Goal: Information Seeking & Learning: Check status

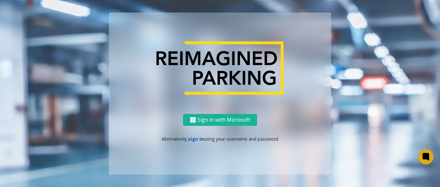
click at [200, 140] on link "sign in" at bounding box center [195, 139] width 15 height 6
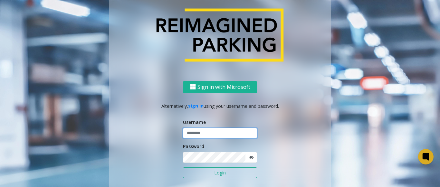
click at [203, 134] on input "text" at bounding box center [220, 133] width 74 height 11
type input "*******"
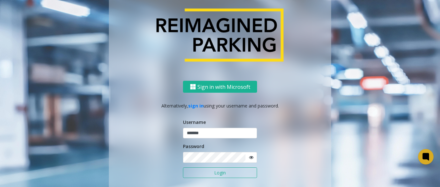
click at [249, 157] on icon at bounding box center [251, 157] width 5 height 5
click at [234, 176] on button "Login" at bounding box center [220, 173] width 74 height 11
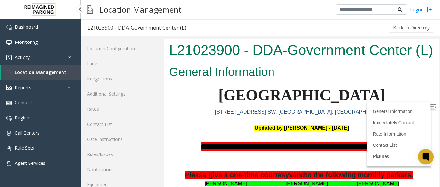
click at [58, 73] on span "Location Management" at bounding box center [41, 72] width 52 height 6
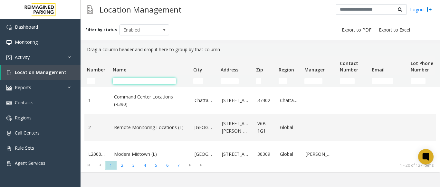
click at [156, 80] on input "Name Filter" at bounding box center [144, 81] width 63 height 6
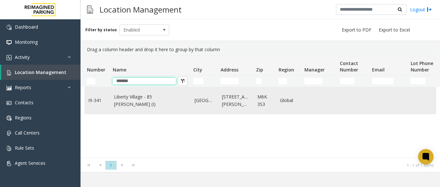
type input "*******"
click at [160, 96] on td "Liberty Village - 85 [PERSON_NAME] (I)" at bounding box center [150, 100] width 81 height 27
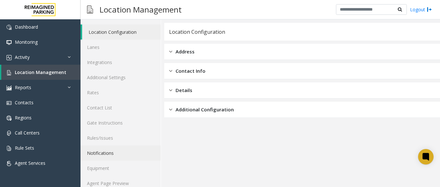
scroll to position [25, 0]
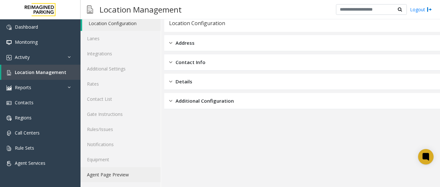
click at [117, 176] on link "Agent Page Preview" at bounding box center [121, 174] width 80 height 15
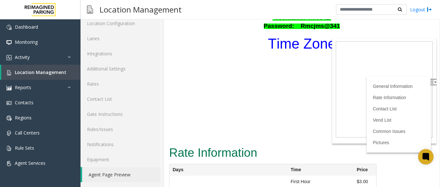
scroll to position [258, 0]
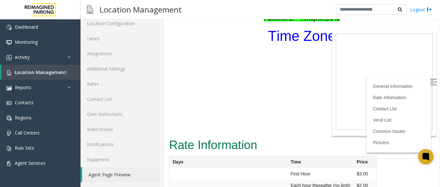
click at [430, 82] on img at bounding box center [433, 82] width 6 height 6
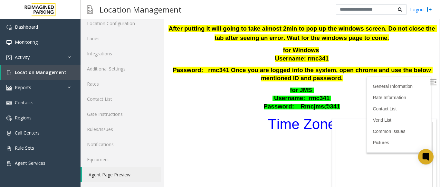
scroll to position [129, 0]
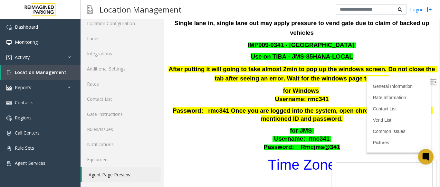
click at [342, 127] on p "for JMS Username : rmc341 Password: Rmcjms@341" at bounding box center [302, 139] width 267 height 25
click at [430, 81] on img at bounding box center [433, 82] width 6 height 6
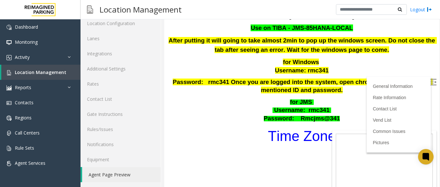
scroll to position [226, 0]
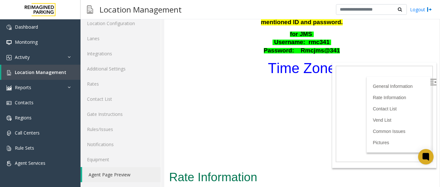
click at [430, 83] on img at bounding box center [433, 82] width 6 height 6
click at [382, 122] on link "Vend List" at bounding box center [383, 120] width 20 height 5
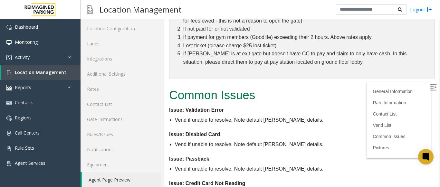
scroll to position [765, 0]
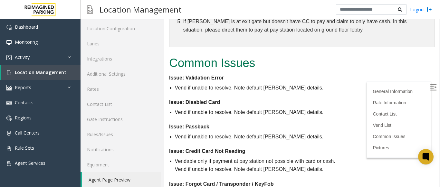
click at [430, 89] on img at bounding box center [433, 87] width 6 height 6
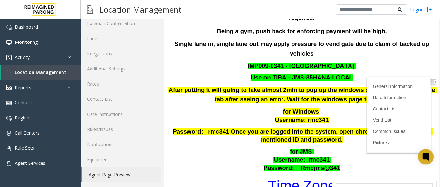
scroll to position [129, 0]
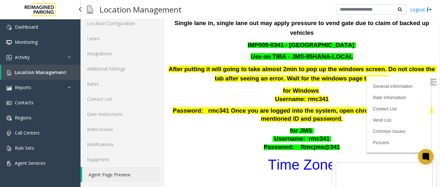
click at [29, 71] on span "Location Management" at bounding box center [41, 72] width 52 height 6
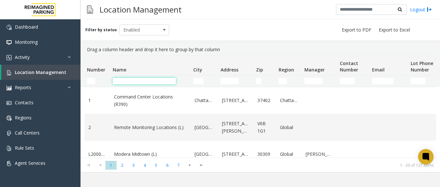
click at [147, 83] on input "Name Filter" at bounding box center [144, 81] width 63 height 6
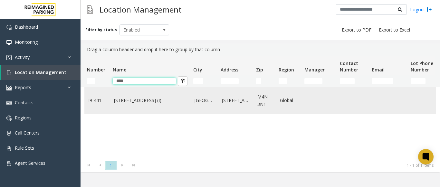
type input "****"
click at [146, 93] on td "[STREET_ADDRESS] (I)" at bounding box center [150, 100] width 81 height 27
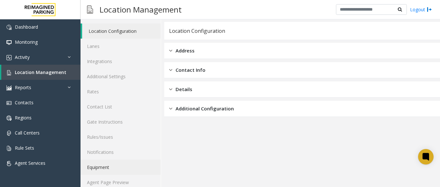
scroll to position [25, 0]
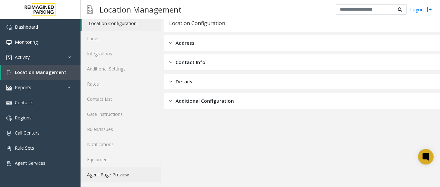
click at [116, 170] on link "Agent Page Preview" at bounding box center [121, 174] width 80 height 15
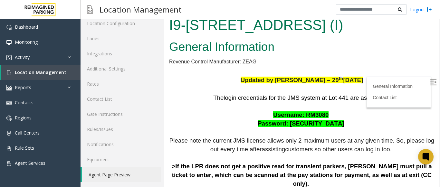
drag, startPoint x: 430, startPoint y: 80, endPoint x: 425, endPoint y: 83, distance: 4.9
click at [429, 84] on label at bounding box center [434, 83] width 10 height 10
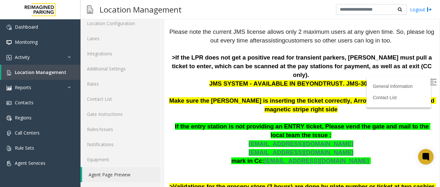
scroll to position [129, 0]
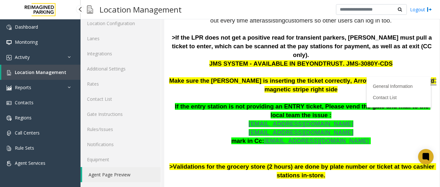
click at [50, 70] on span "Location Management" at bounding box center [41, 72] width 52 height 6
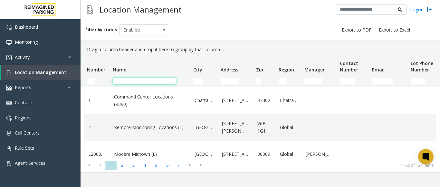
click at [167, 80] on input "Name Filter" at bounding box center [144, 81] width 63 height 6
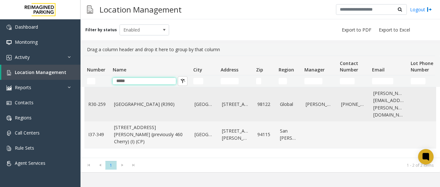
type input "*****"
click at [158, 93] on td "[GEOGRAPHIC_DATA] (R390)" at bounding box center [150, 104] width 81 height 34
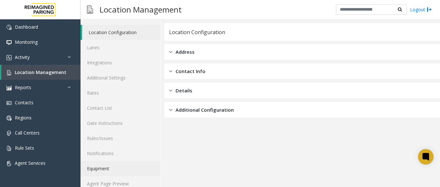
scroll to position [25, 0]
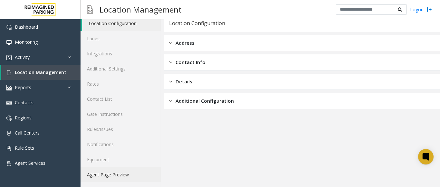
click at [127, 170] on link "Agent Page Preview" at bounding box center [121, 174] width 80 height 15
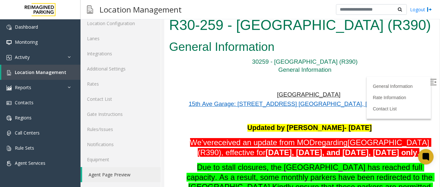
click at [430, 83] on img at bounding box center [433, 82] width 6 height 6
click at [16, 68] on link "Location Management" at bounding box center [40, 72] width 79 height 15
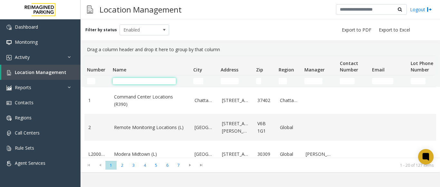
click at [130, 81] on input "Name Filter" at bounding box center [144, 81] width 63 height 6
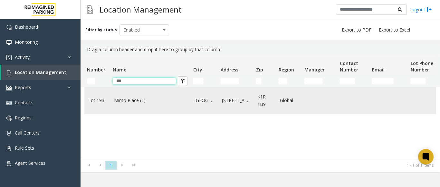
type input "***"
click at [142, 95] on td "Minto Place (L)" at bounding box center [150, 100] width 81 height 27
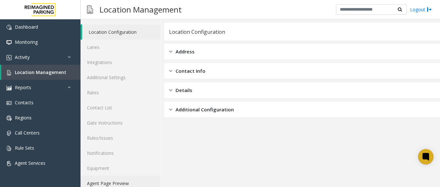
scroll to position [25, 0]
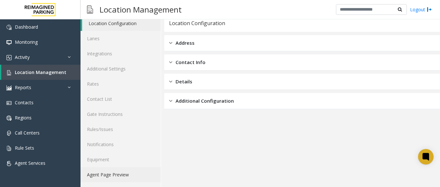
click at [113, 173] on link "Agent Page Preview" at bounding box center [121, 174] width 80 height 15
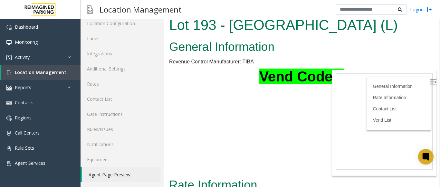
click at [430, 84] on img at bounding box center [433, 82] width 6 height 6
click at [50, 70] on span "Location Management" at bounding box center [41, 72] width 52 height 6
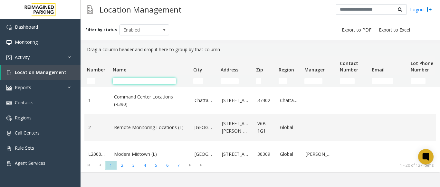
click at [122, 83] on input "Name Filter" at bounding box center [144, 81] width 63 height 6
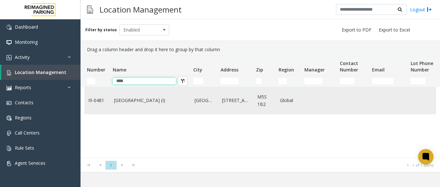
type input "****"
click at [146, 95] on td "[GEOGRAPHIC_DATA] (I)" at bounding box center [150, 100] width 81 height 27
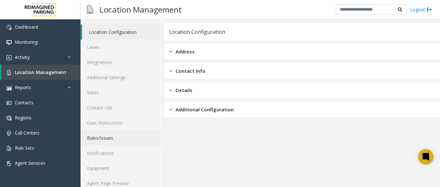
scroll to position [25, 0]
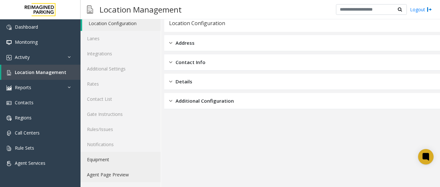
drag, startPoint x: 116, startPoint y: 171, endPoint x: 122, endPoint y: 156, distance: 15.8
click at [116, 170] on link "Agent Page Preview" at bounding box center [121, 174] width 80 height 15
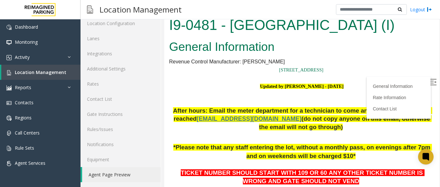
click at [425, 76] on body "I9-0481 - Women's College Hospital (I) General Information Revenue Control Manu…" at bounding box center [301, 100] width 275 height 173
click at [401, 53] on h2 "General Information" at bounding box center [302, 47] width 266 height 17
click at [430, 79] on img at bounding box center [433, 82] width 6 height 6
drag, startPoint x: 320, startPoint y: 86, endPoint x: 343, endPoint y: 86, distance: 23.2
click at [343, 86] on p "Updated by Pranav Babbar - 4th July 2024" at bounding box center [302, 90] width 266 height 16
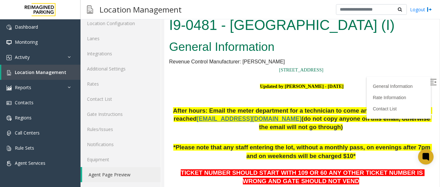
click at [344, 85] on p "Updated by Pranav Babbar - 4th July 2024" at bounding box center [302, 90] width 266 height 16
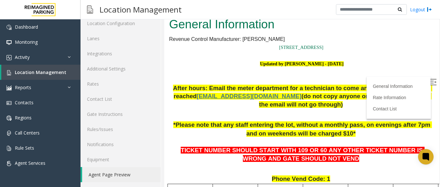
scroll to position [32, 0]
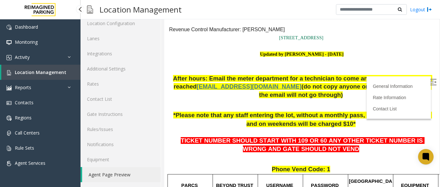
click at [71, 71] on link "Location Management" at bounding box center [40, 72] width 79 height 15
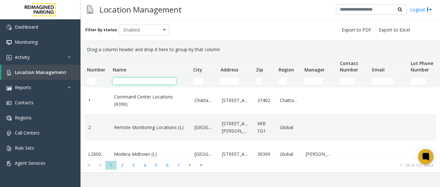
click at [137, 83] on input "Name Filter" at bounding box center [144, 81] width 63 height 6
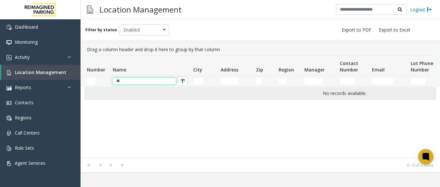
type input "*"
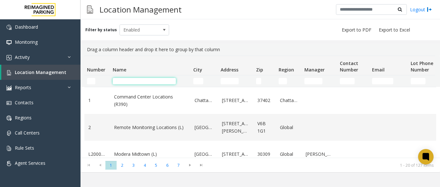
click at [136, 84] on input "Name Filter" at bounding box center [144, 81] width 63 height 6
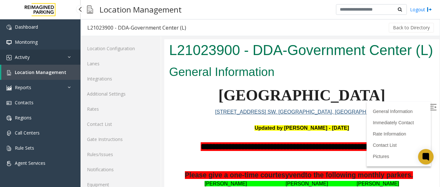
click at [54, 58] on link "Activity" at bounding box center [40, 57] width 81 height 15
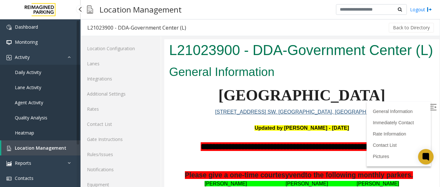
click at [42, 101] on span "Agent Activity" at bounding box center [29, 103] width 28 height 6
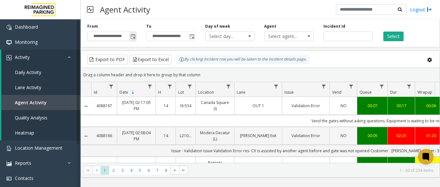
click at [132, 38] on span "Toggle popup" at bounding box center [133, 36] width 5 height 5
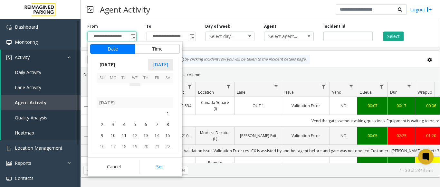
scroll to position [115111, 0]
click at [136, 119] on span "1" at bounding box center [135, 119] width 11 height 11
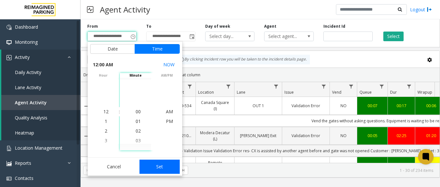
click at [154, 161] on button "Set" at bounding box center [160, 167] width 41 height 14
type input "**********"
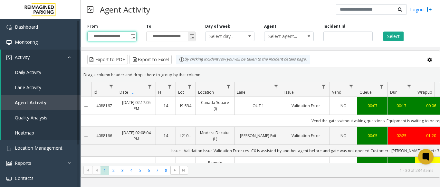
click at [191, 37] on span "Toggle popup" at bounding box center [192, 36] width 5 height 5
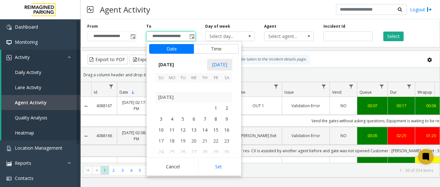
scroll to position [115562, 0]
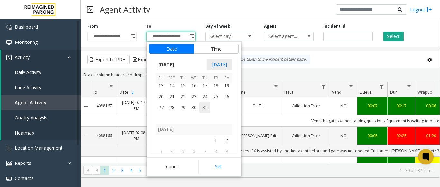
click at [202, 106] on span "31" at bounding box center [205, 107] width 11 height 11
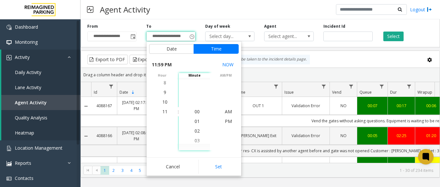
scroll to position [10, 0]
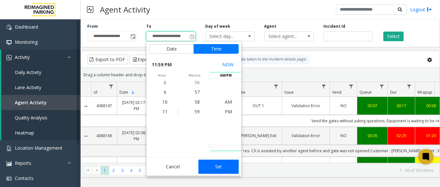
click at [232, 167] on button "Set" at bounding box center [219, 167] width 41 height 14
type input "**********"
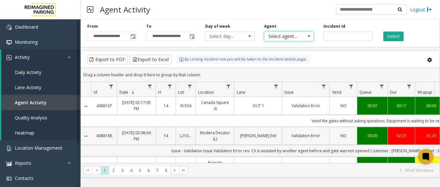
click at [293, 37] on span "Select agent..." at bounding box center [284, 36] width 39 height 9
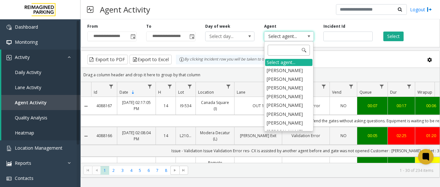
click at [279, 52] on input at bounding box center [289, 50] width 42 height 11
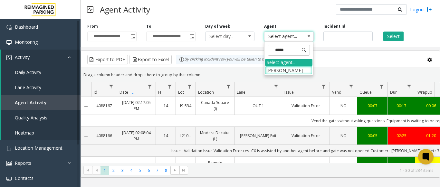
type input "*****"
click at [298, 70] on li "[PERSON_NAME]" at bounding box center [288, 70] width 47 height 9
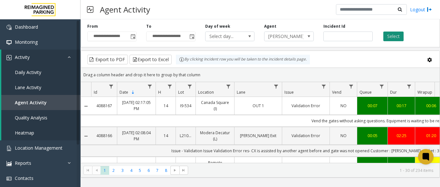
click at [389, 35] on button "Select" at bounding box center [394, 37] width 20 height 10
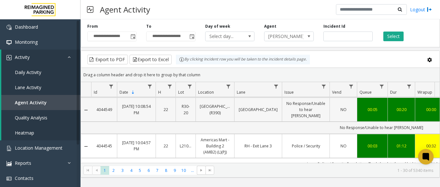
scroll to position [97, 0]
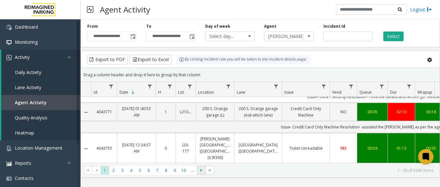
click at [203, 172] on span "Go to the next page" at bounding box center [201, 170] width 5 height 5
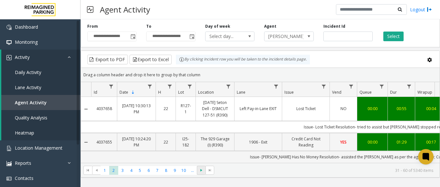
click at [203, 173] on span "Go to the next page" at bounding box center [201, 170] width 5 height 5
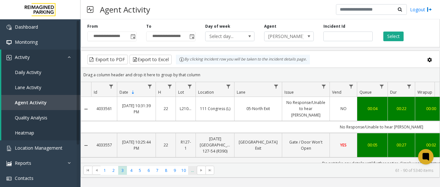
click at [192, 172] on span "..." at bounding box center [192, 170] width 9 height 9
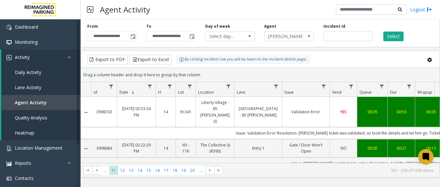
click at [402, 109] on div "00:53" at bounding box center [401, 112] width 19 height 6
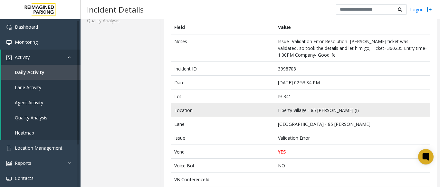
scroll to position [161, 0]
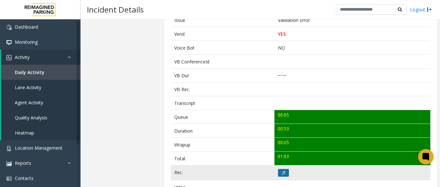
click at [283, 173] on icon at bounding box center [283, 173] width 3 height 4
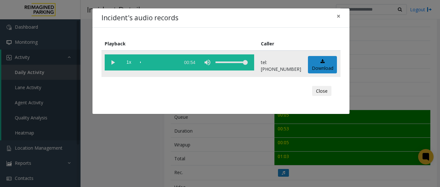
click at [113, 63] on vg-play-pause at bounding box center [113, 62] width 16 height 16
click at [338, 14] on span "×" at bounding box center [339, 16] width 4 height 9
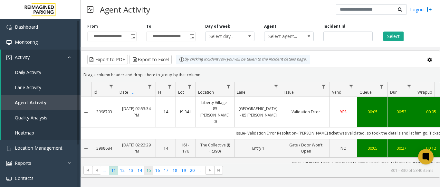
click at [149, 172] on span "15" at bounding box center [148, 170] width 9 height 9
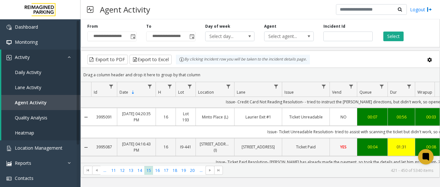
scroll to position [129, 0]
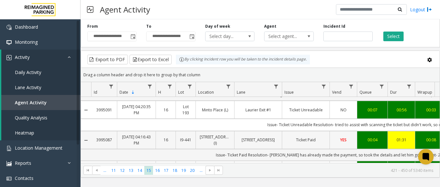
click at [428, 140] on div "00:08" at bounding box center [431, 140] width 24 height 6
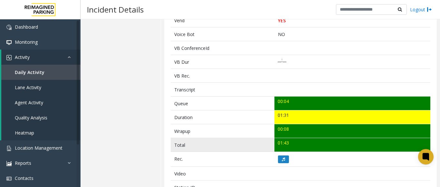
scroll to position [193, 0]
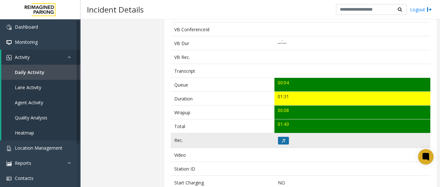
click at [281, 137] on button at bounding box center [283, 141] width 11 height 8
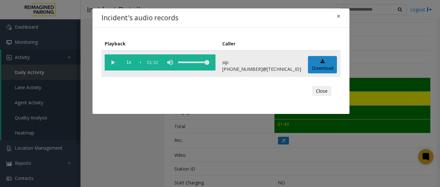
click at [113, 61] on vg-play-pause at bounding box center [113, 62] width 16 height 16
click at [337, 16] on span "×" at bounding box center [339, 16] width 4 height 9
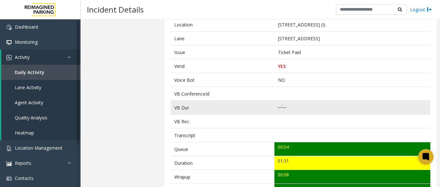
scroll to position [226, 0]
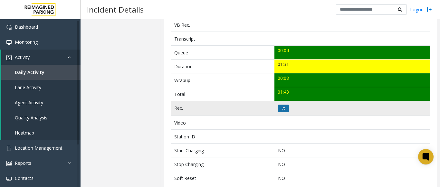
click at [282, 107] on icon at bounding box center [283, 109] width 3 height 4
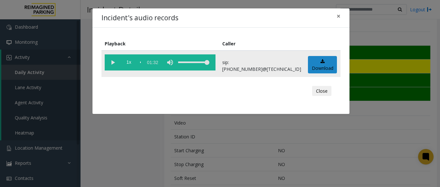
drag, startPoint x: 117, startPoint y: 62, endPoint x: 108, endPoint y: 61, distance: 8.4
click at [113, 62] on vg-play-pause at bounding box center [113, 62] width 16 height 16
click at [338, 17] on span "×" at bounding box center [339, 16] width 4 height 9
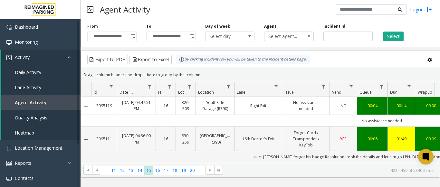
click at [220, 138] on link "[GEOGRAPHIC_DATA] (R390)" at bounding box center [215, 139] width 31 height 12
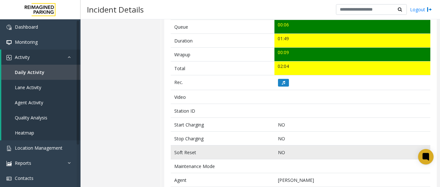
scroll to position [258, 0]
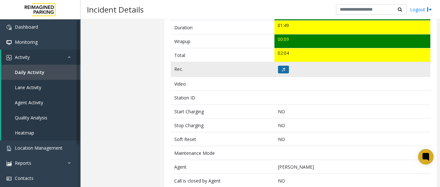
click at [282, 69] on icon at bounding box center [283, 70] width 3 height 4
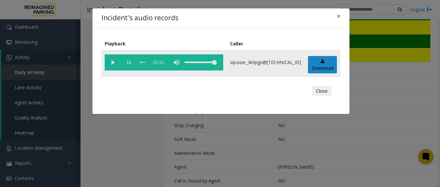
click at [116, 62] on vg-play-pause at bounding box center [113, 62] width 16 height 16
click at [336, 15] on button "×" at bounding box center [338, 16] width 13 height 16
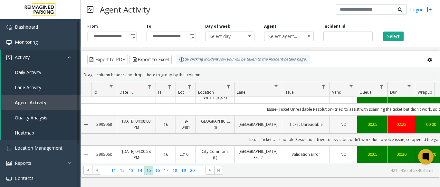
scroll to position [226, 0]
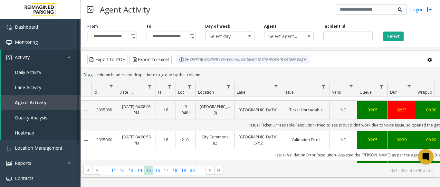
click at [427, 113] on div "00:00" at bounding box center [431, 110] width 24 height 6
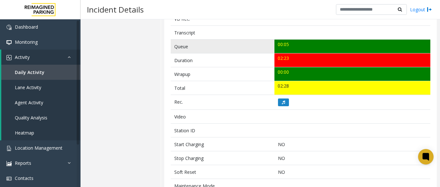
scroll to position [226, 0]
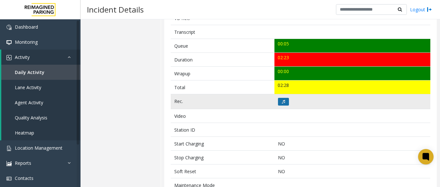
click at [283, 101] on icon at bounding box center [283, 102] width 3 height 4
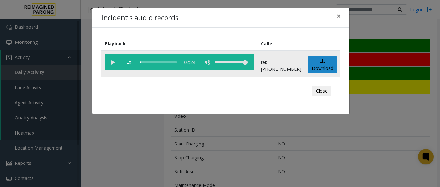
click at [112, 62] on vg-play-pause at bounding box center [113, 62] width 16 height 16
drag, startPoint x: 112, startPoint y: 63, endPoint x: 116, endPoint y: 64, distance: 4.2
click at [113, 64] on vg-play-pause at bounding box center [113, 62] width 16 height 16
click at [339, 17] on span "×" at bounding box center [339, 16] width 4 height 9
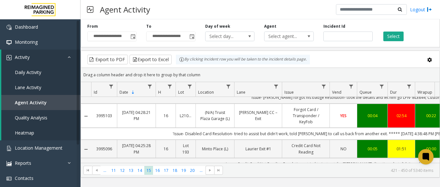
scroll to position [64, 0]
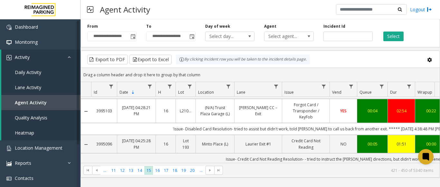
click at [210, 88] on th "Location" at bounding box center [215, 89] width 39 height 15
click at [227, 88] on span "Data table" at bounding box center [228, 86] width 5 height 5
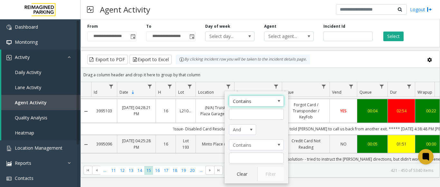
click at [246, 101] on span "Contains" at bounding box center [251, 101] width 43 height 10
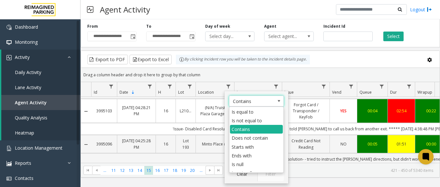
click at [247, 101] on span "Contains" at bounding box center [251, 101] width 43 height 10
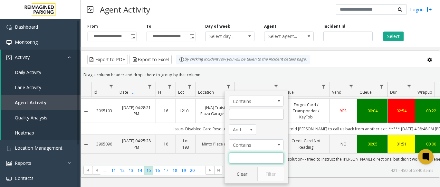
click at [249, 157] on input "Location Filter" at bounding box center [256, 158] width 55 height 11
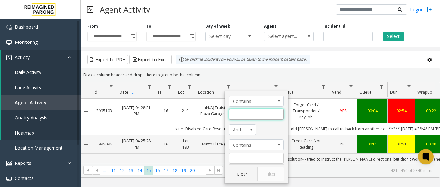
click at [239, 114] on input "Location Filter" at bounding box center [256, 114] width 55 height 11
type input "******"
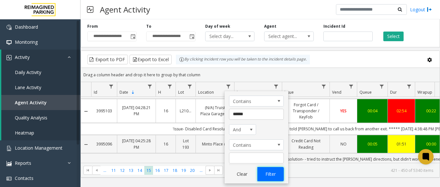
click at [274, 175] on button "Filter" at bounding box center [271, 174] width 26 height 14
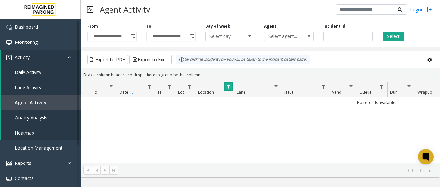
click at [226, 86] on span "Data table" at bounding box center [228, 86] width 5 height 5
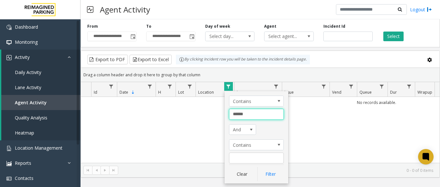
drag, startPoint x: 255, startPoint y: 112, endPoint x: 204, endPoint y: 117, distance: 50.5
click at [207, 116] on app-root "**********" at bounding box center [220, 93] width 440 height 187
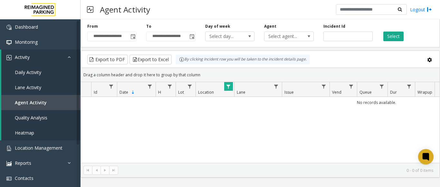
click at [229, 88] on span "Data table" at bounding box center [228, 86] width 5 height 5
click at [230, 85] on span "Data table" at bounding box center [228, 86] width 5 height 5
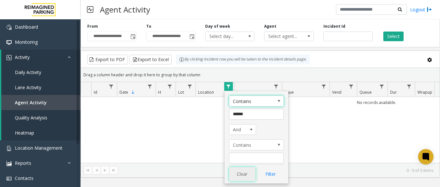
click at [237, 175] on button "Clear" at bounding box center [242, 174] width 26 height 14
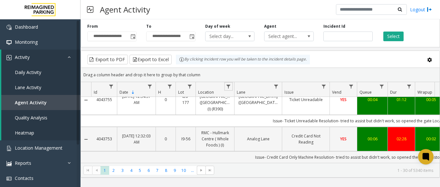
scroll to position [161, 0]
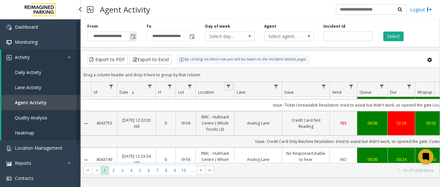
click at [132, 37] on span "Toggle popup" at bounding box center [133, 36] width 5 height 5
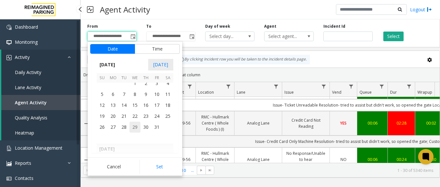
scroll to position [115078, 0]
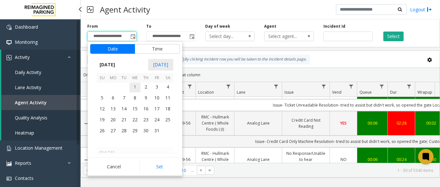
click at [133, 85] on span "1" at bounding box center [135, 87] width 11 height 11
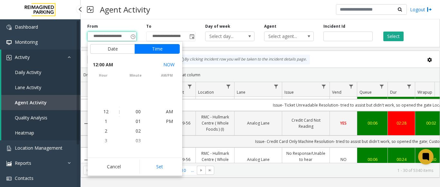
scroll to position [115077, 0]
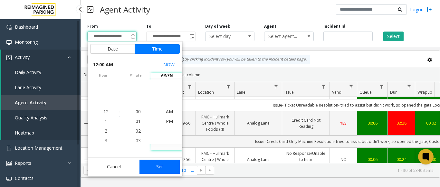
click at [166, 163] on button "Set" at bounding box center [160, 167] width 41 height 14
type input "**********"
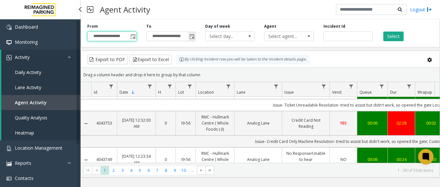
click at [189, 34] on span "Toggle popup" at bounding box center [191, 36] width 7 height 10
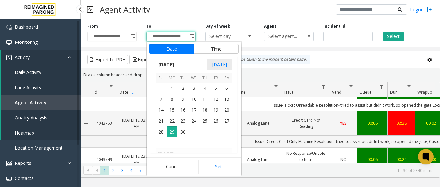
scroll to position [10, 0]
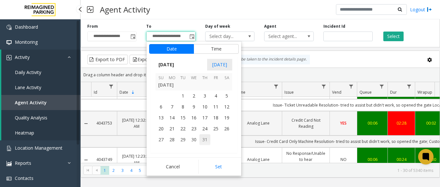
click at [208, 142] on span "31" at bounding box center [205, 139] width 11 height 11
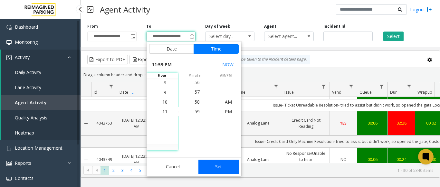
click at [217, 163] on button "Set" at bounding box center [219, 167] width 41 height 14
type input "**********"
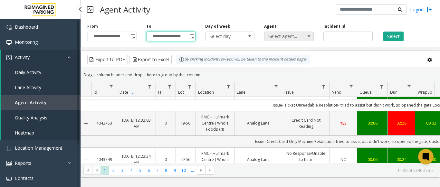
click at [288, 37] on span "Select agent..." at bounding box center [284, 36] width 39 height 9
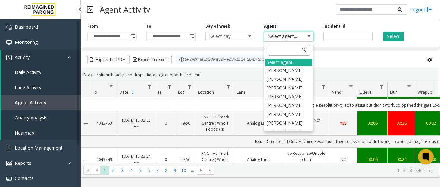
click at [281, 50] on input at bounding box center [289, 50] width 42 height 11
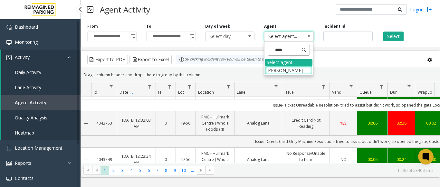
type input "*****"
click at [289, 71] on li "[PERSON_NAME]" at bounding box center [288, 70] width 47 height 9
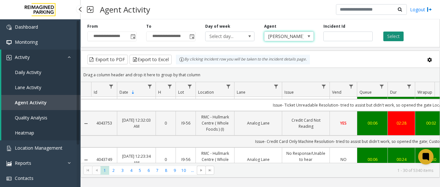
click at [399, 36] on button "Select" at bounding box center [394, 37] width 20 height 10
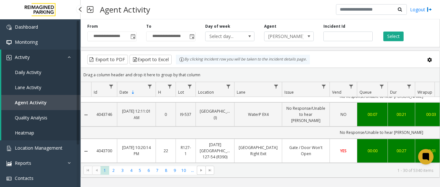
scroll to position [258, 0]
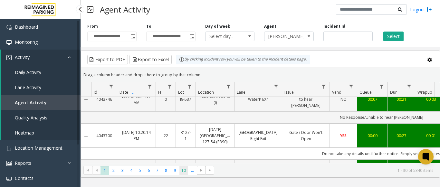
click at [186, 169] on span "10" at bounding box center [184, 170] width 9 height 9
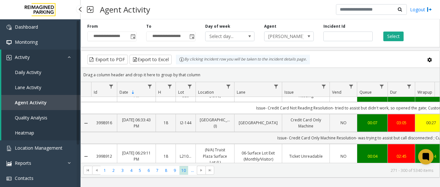
scroll to position [32, 0]
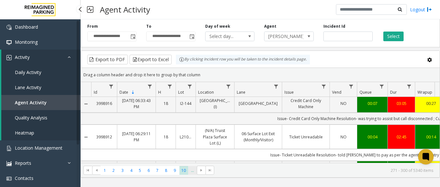
click at [192, 171] on span "..." at bounding box center [192, 170] width 9 height 9
